Goal: Information Seeking & Learning: Learn about a topic

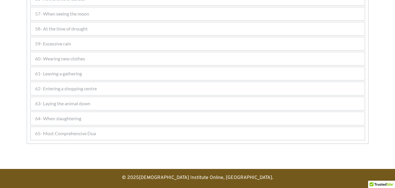
scroll to position [1017, 0]
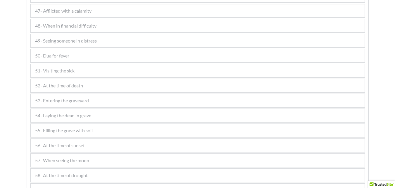
click at [88, 61] on div "50- Dua for fever" at bounding box center [198, 55] width 334 height 13
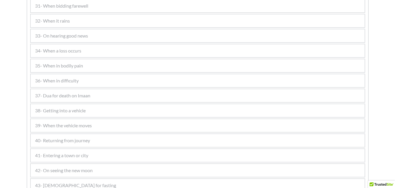
scroll to position [591, 0]
click at [115, 81] on div "36- When in difficulty" at bounding box center [198, 80] width 334 height 13
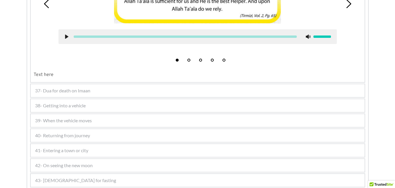
scroll to position [767, 0]
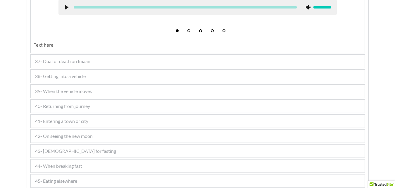
click at [67, 75] on span "38- Getting into a vehicle" at bounding box center [60, 76] width 51 height 7
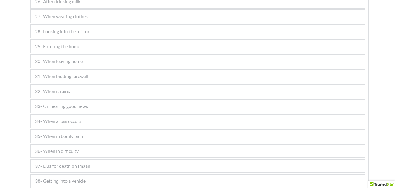
scroll to position [404, 0]
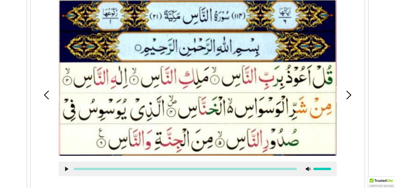
scroll to position [202, 0]
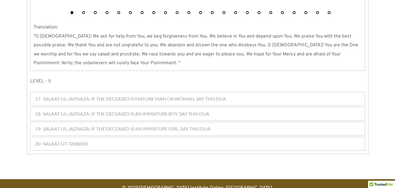
scroll to position [745, 0]
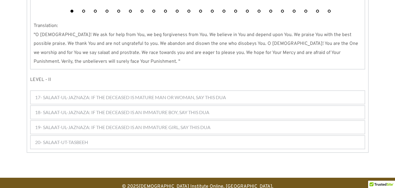
click at [178, 94] on span "17- SALAAT-UL-JAZNAZA: IF THE DECEASED IS MATURE MAN OR WOMAN, SAY THIS DUA" at bounding box center [130, 97] width 191 height 7
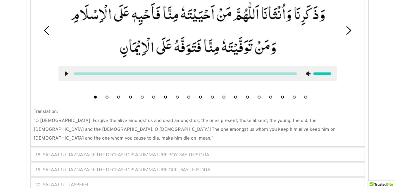
scroll to position [920, 0]
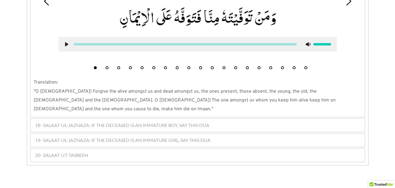
click at [144, 121] on span "18- SALAAT-UL-JAZNAZA: IF THE DECEASED IS AN IMMATURE BOY, SAY THIS DUA" at bounding box center [122, 124] width 174 height 7
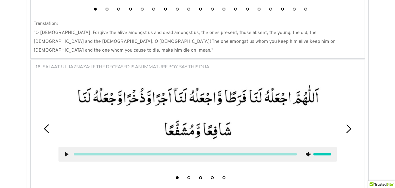
scroll to position [1008, 0]
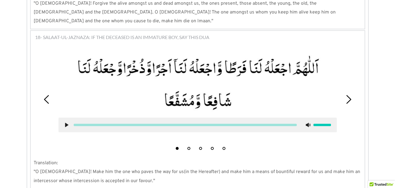
drag, startPoint x: 137, startPoint y: 31, endPoint x: 121, endPoint y: 33, distance: 16.3
click at [136, 49] on div at bounding box center [197, 93] width 287 height 88
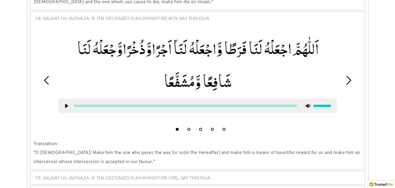
scroll to position [1037, 0]
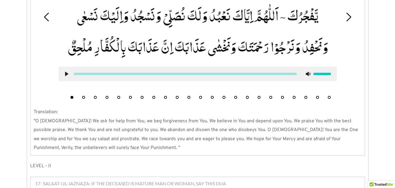
scroll to position [715, 0]
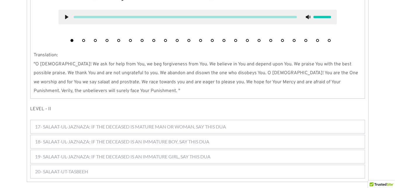
click at [233, 120] on div "17- SALAAT-UL-JAZNAZA: IF THE DECEASED IS MATURE MAN OR WOMAN, SAY THIS DUA" at bounding box center [198, 126] width 334 height 13
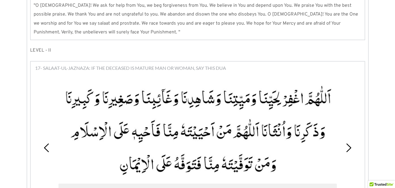
scroll to position [803, 0]
